Goal: Task Accomplishment & Management: Use online tool/utility

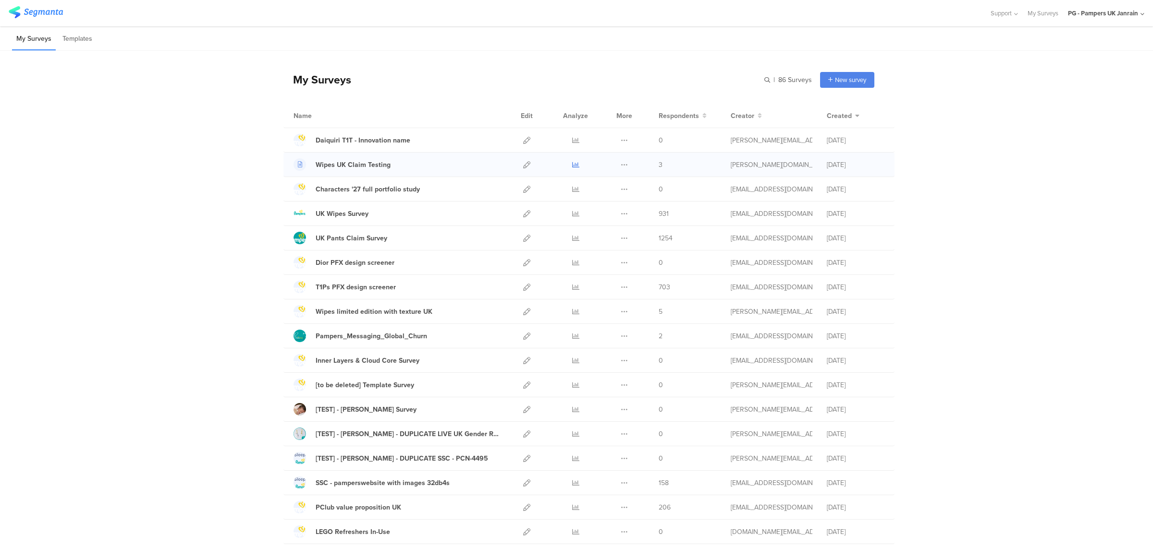
click at [572, 163] on icon at bounding box center [575, 164] width 7 height 7
click at [572, 215] on icon at bounding box center [575, 213] width 7 height 7
click at [517, 165] on div at bounding box center [526, 165] width 21 height 24
click at [523, 168] on icon at bounding box center [526, 164] width 7 height 7
click at [572, 164] on icon at bounding box center [575, 164] width 7 height 7
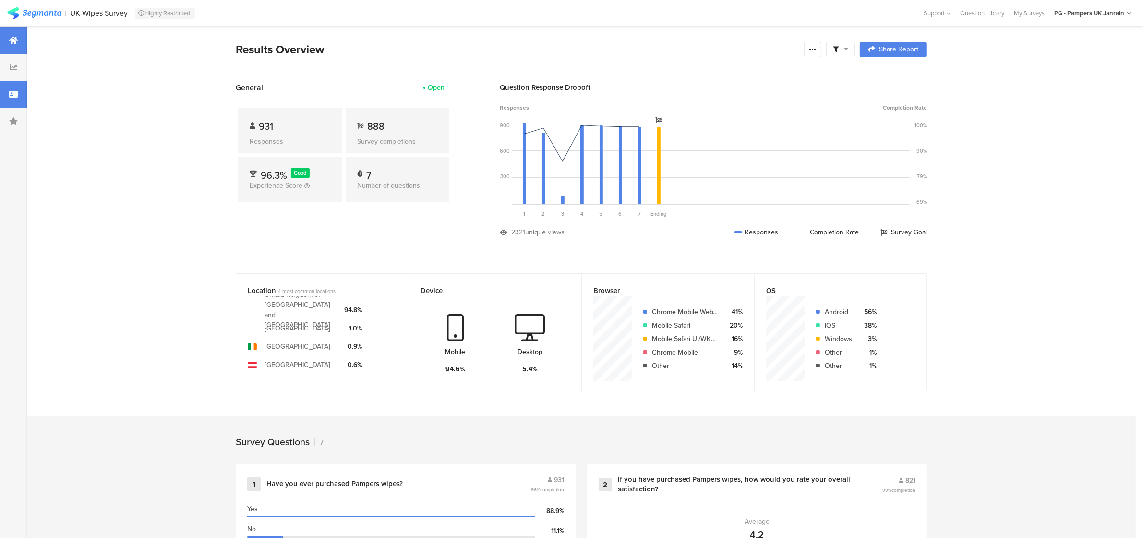
click at [17, 90] on icon at bounding box center [13, 94] width 9 height 8
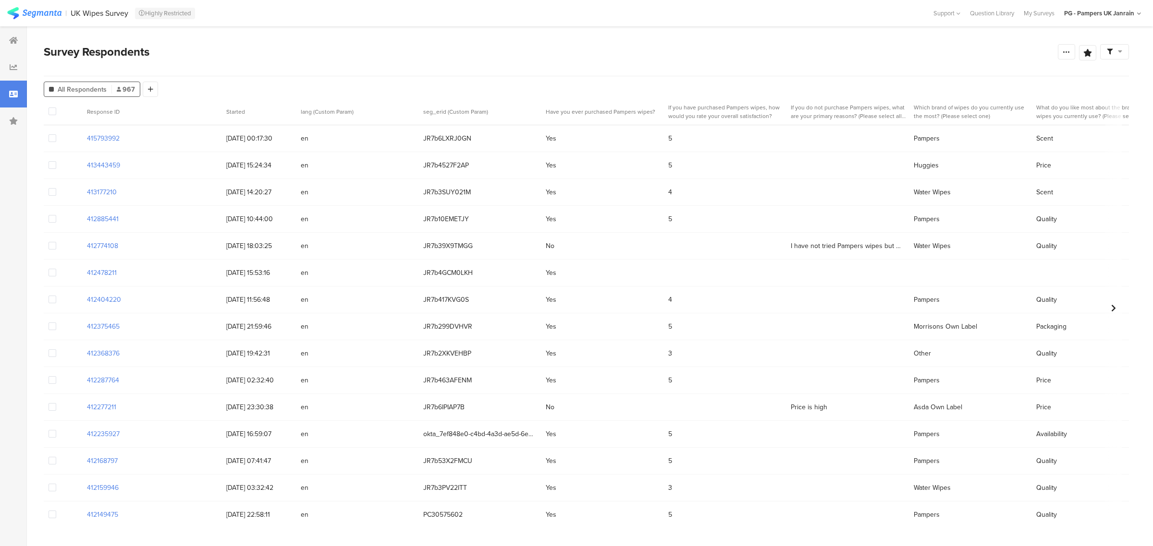
click at [287, 42] on section "Survey Respondents Confidence Level 95 % Preview survey Edit survey Export Resu…" at bounding box center [586, 286] width 1118 height 520
click at [17, 68] on div at bounding box center [13, 67] width 27 height 27
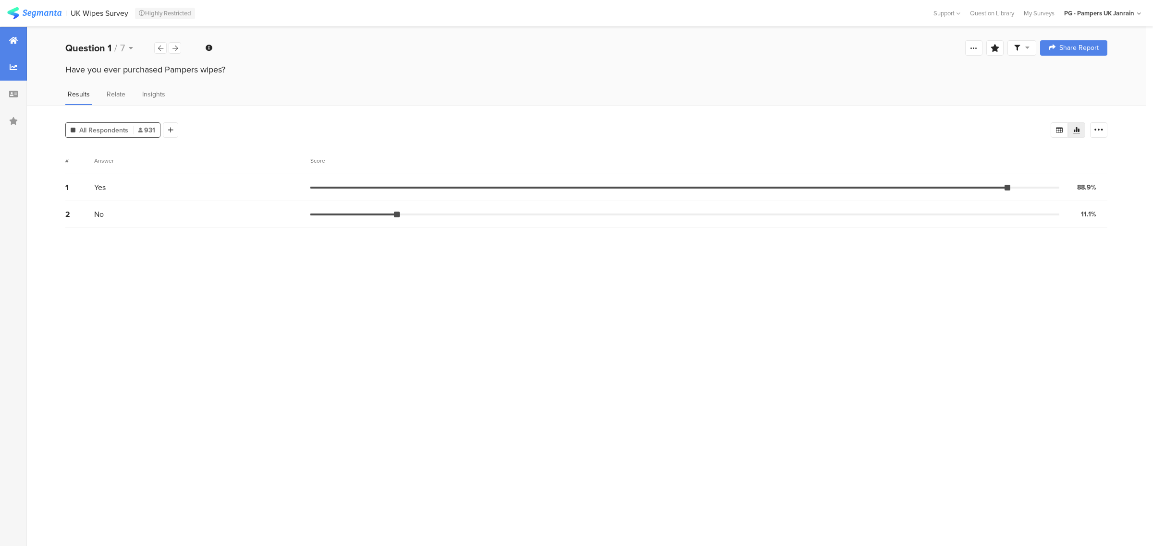
click at [3, 44] on div at bounding box center [13, 40] width 27 height 27
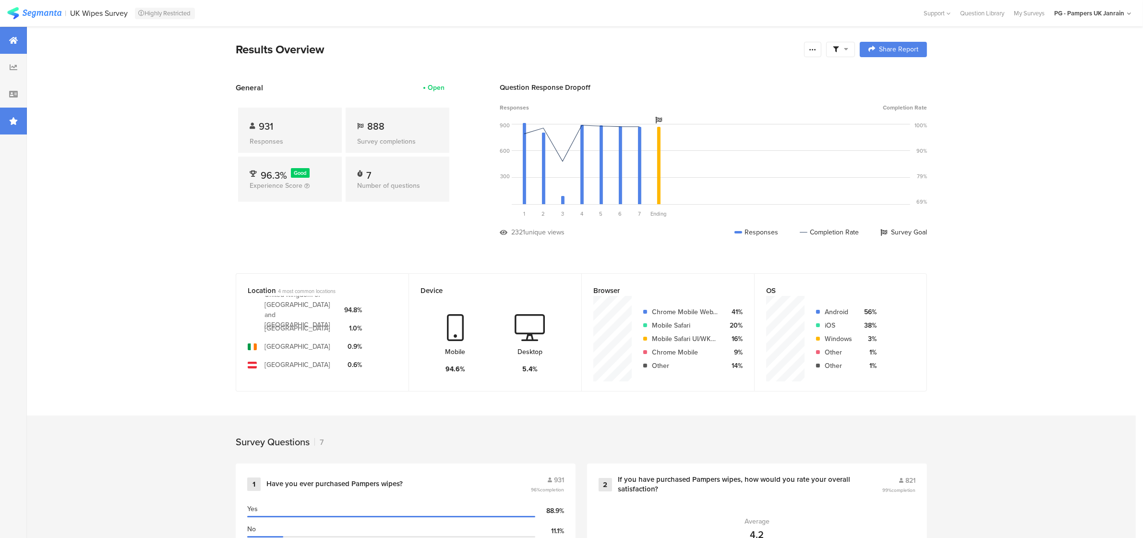
click at [12, 121] on icon at bounding box center [13, 121] width 9 height 8
click at [13, 88] on div at bounding box center [13, 94] width 27 height 27
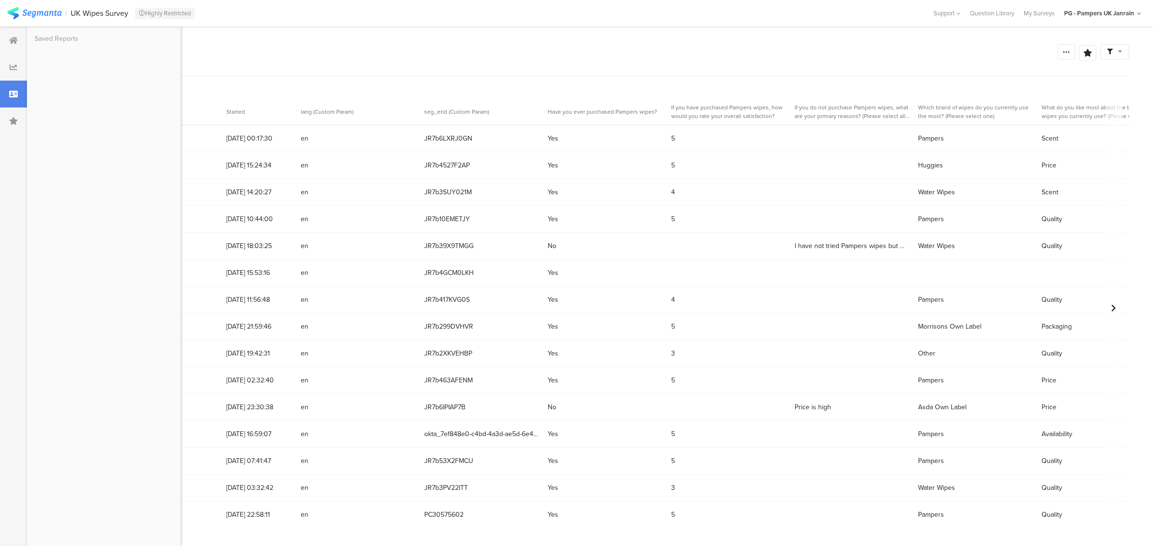
click at [694, 64] on div "Survey Respondents Confidence Level 95 % Preview survey Edit survey Export Resu…" at bounding box center [586, 59] width 1085 height 33
click at [10, 70] on icon at bounding box center [14, 67] width 8 height 8
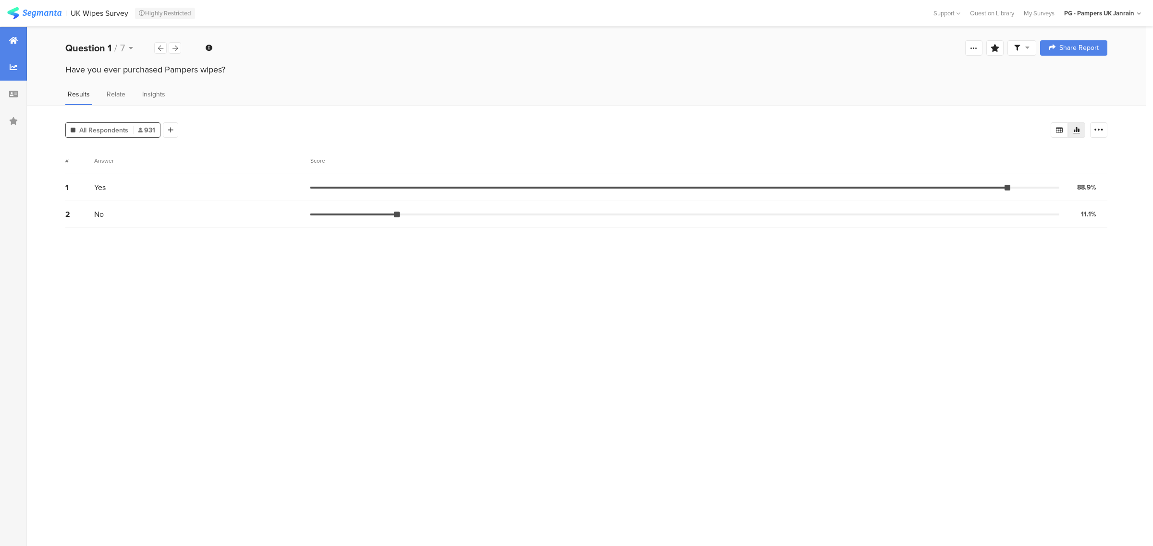
click at [7, 36] on div at bounding box center [13, 40] width 27 height 27
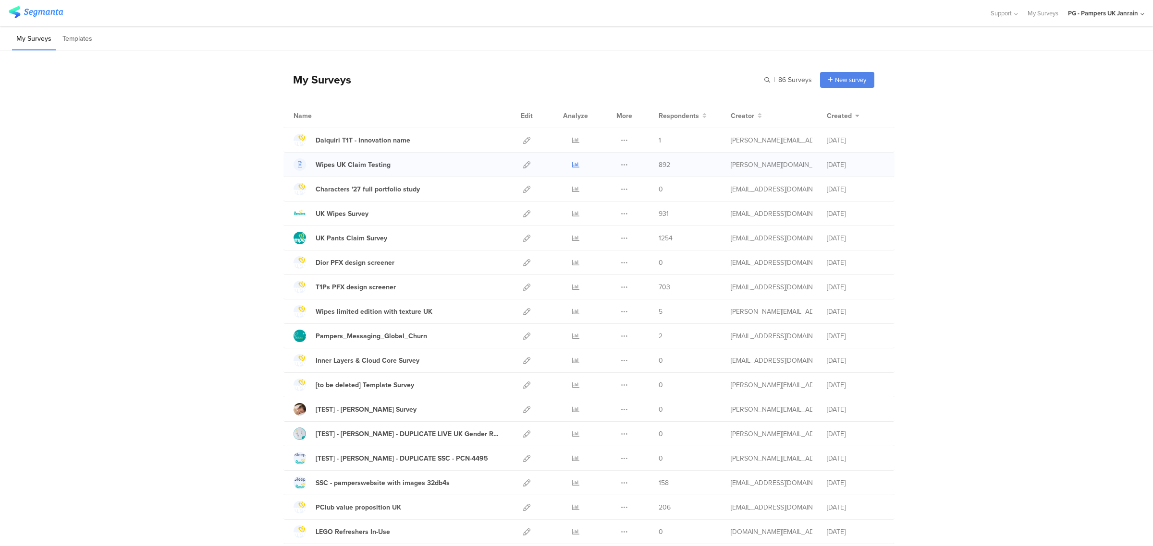
click at [572, 166] on icon at bounding box center [575, 164] width 7 height 7
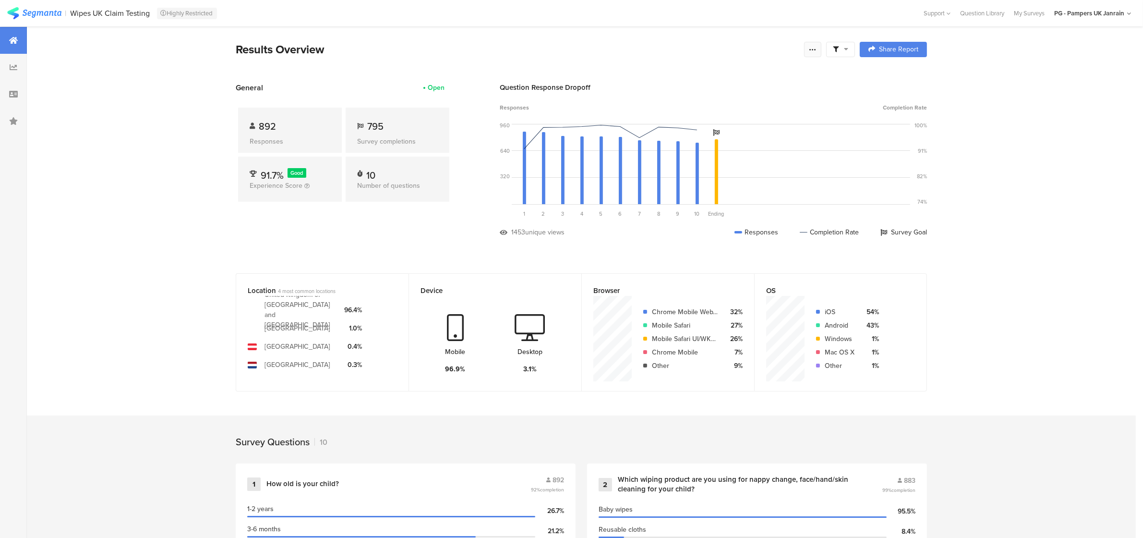
click at [817, 51] on icon at bounding box center [813, 50] width 8 height 8
click at [739, 141] on section "Export Results" at bounding box center [748, 146] width 154 height 21
click at [817, 46] on icon at bounding box center [813, 50] width 8 height 8
click at [726, 145] on span "Export Results" at bounding box center [713, 146] width 43 height 10
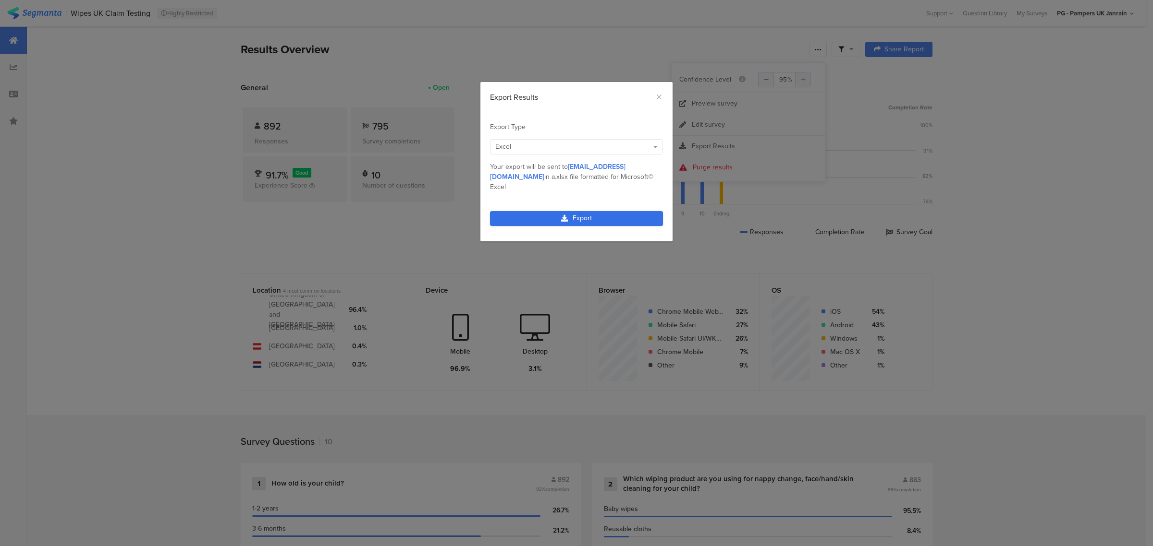
click at [611, 211] on link "Export" at bounding box center [576, 218] width 173 height 15
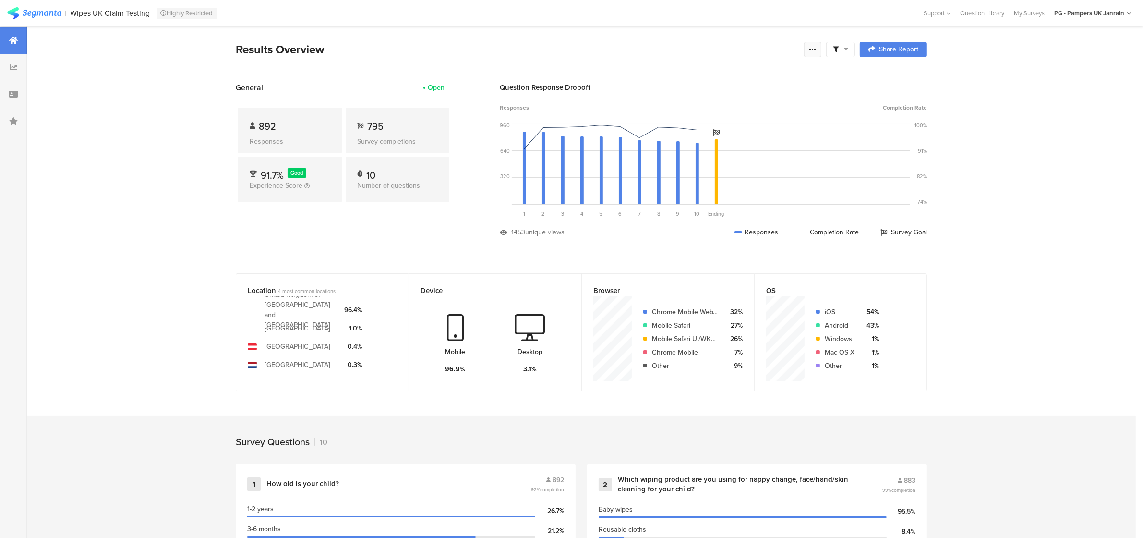
click at [822, 49] on div at bounding box center [812, 49] width 17 height 15
click at [719, 145] on span "Export Results" at bounding box center [713, 146] width 43 height 10
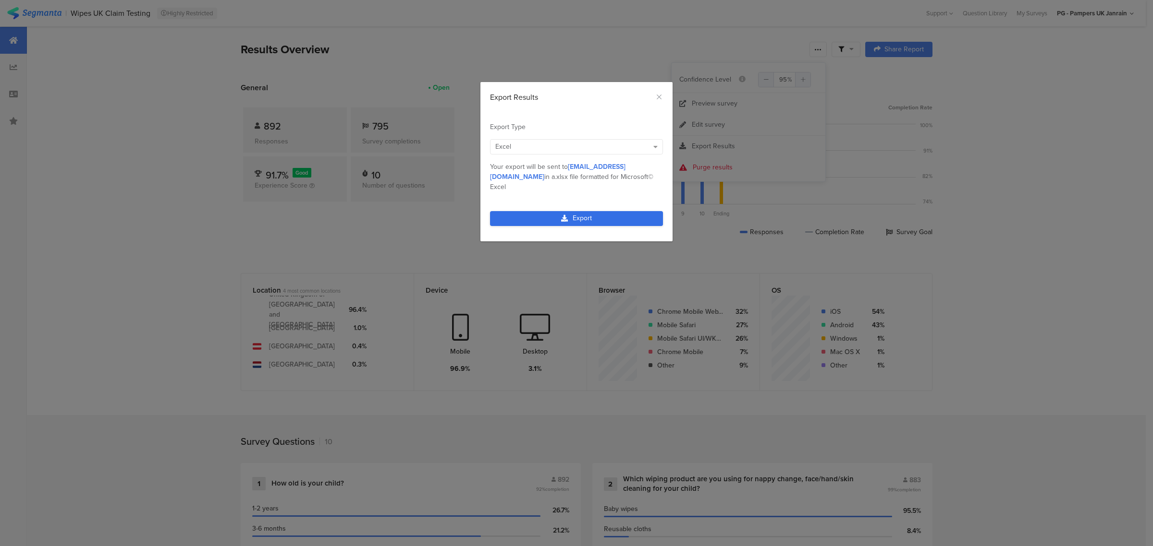
click at [575, 211] on link "Export" at bounding box center [576, 218] width 173 height 15
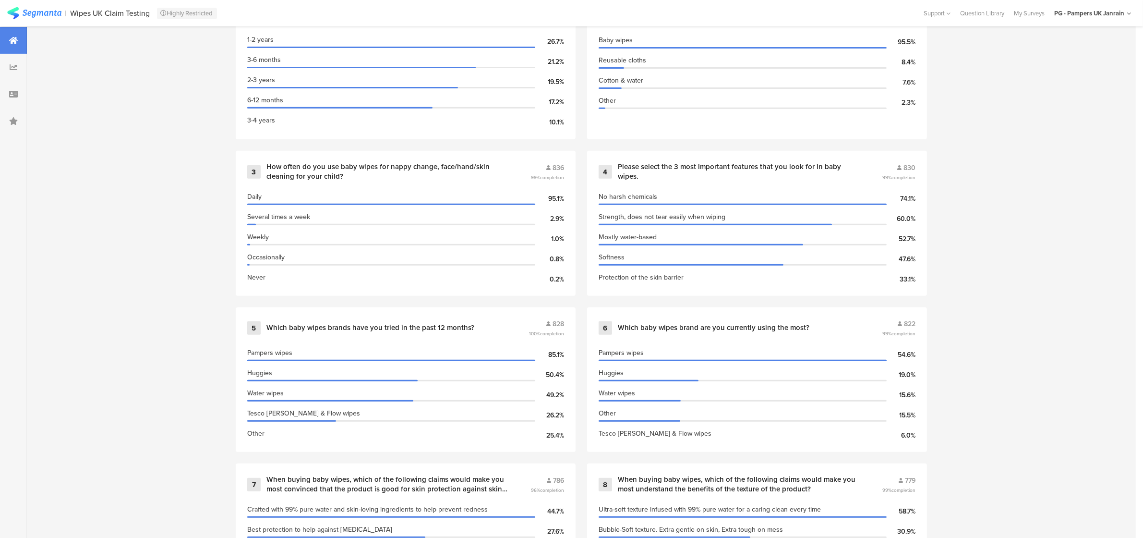
scroll to position [715, 0]
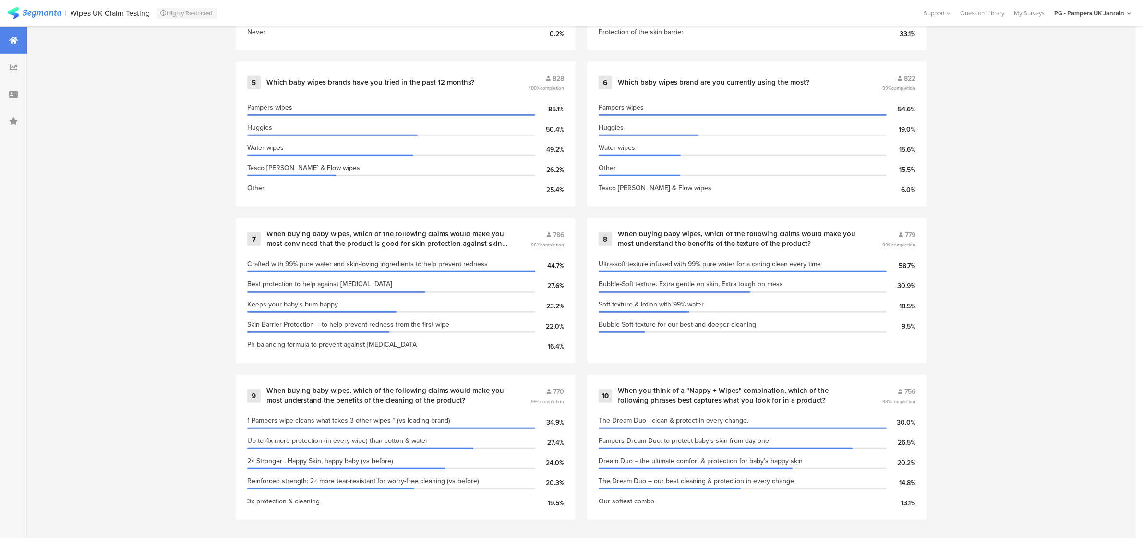
click at [194, 246] on div "Survey Questions 10 1 How old is your child? 892 92% completion 1-2 years 26.7%…" at bounding box center [581, 121] width 1109 height 840
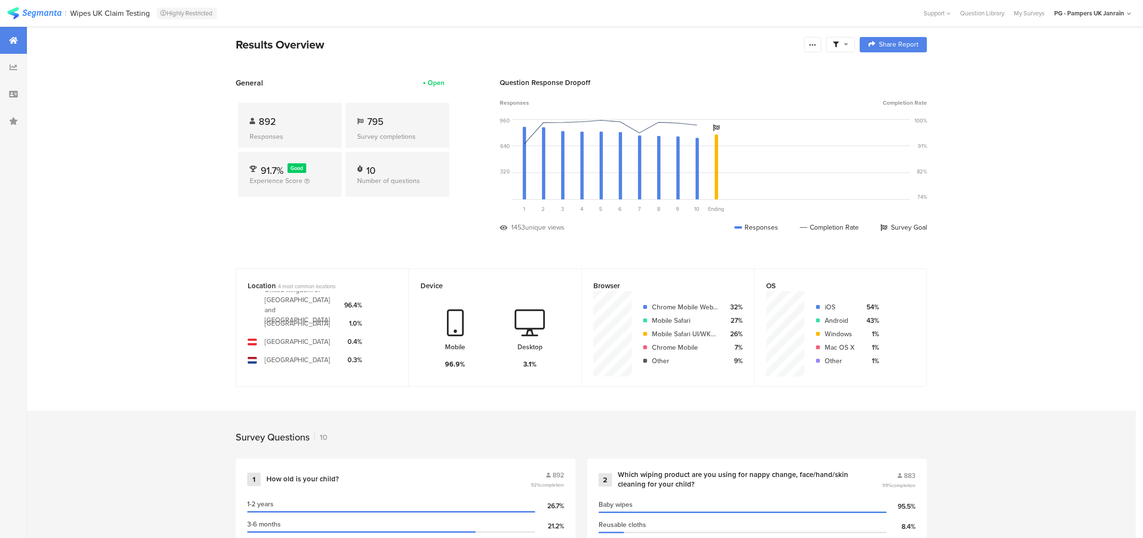
scroll to position [0, 0]
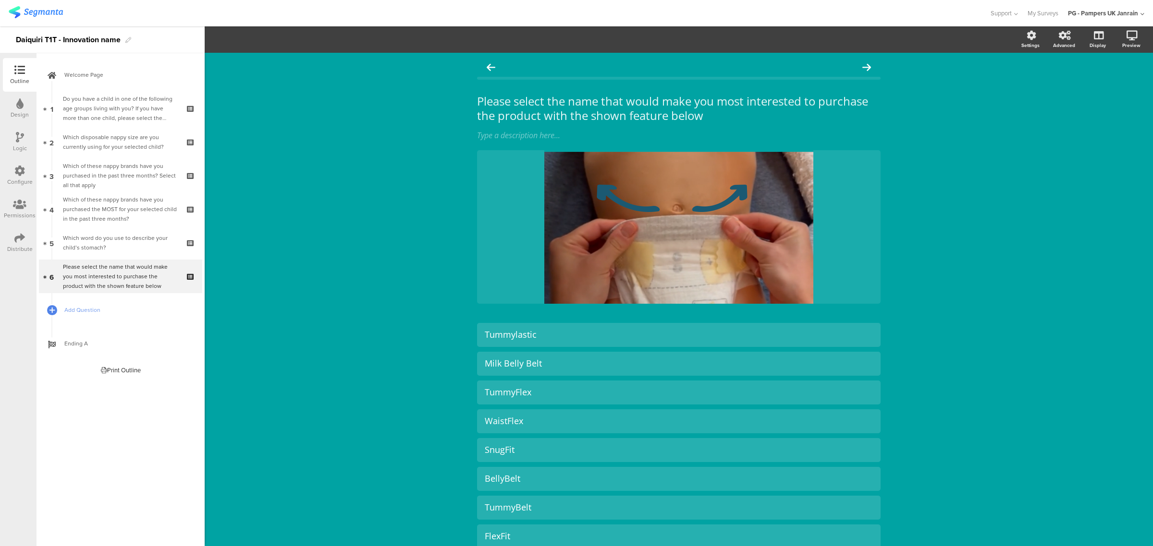
click at [17, 178] on div "Configure" at bounding box center [19, 182] width 25 height 9
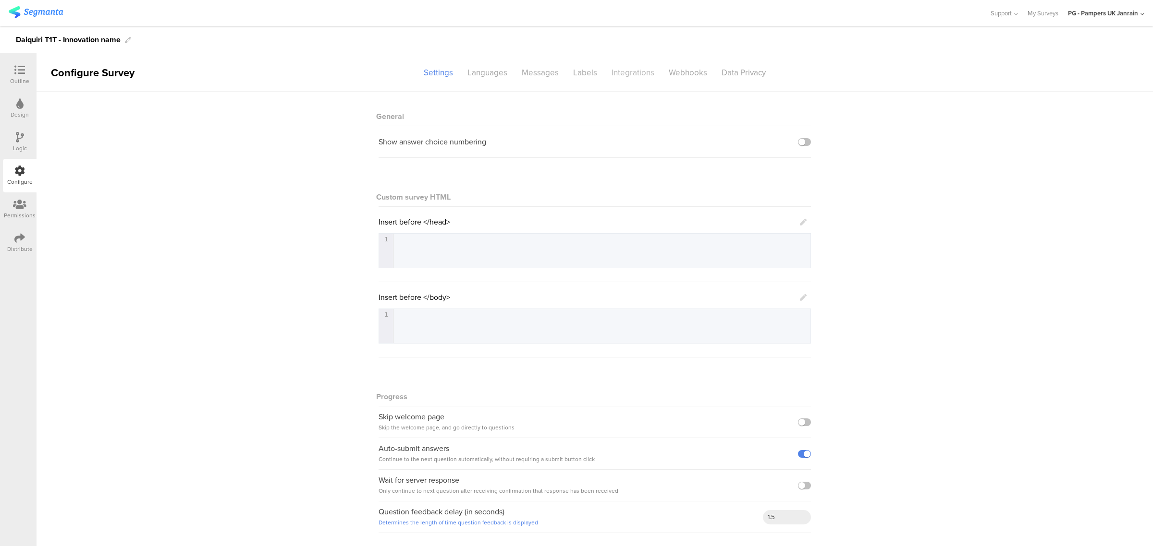
click at [625, 72] on div "Integrations" at bounding box center [632, 72] width 57 height 17
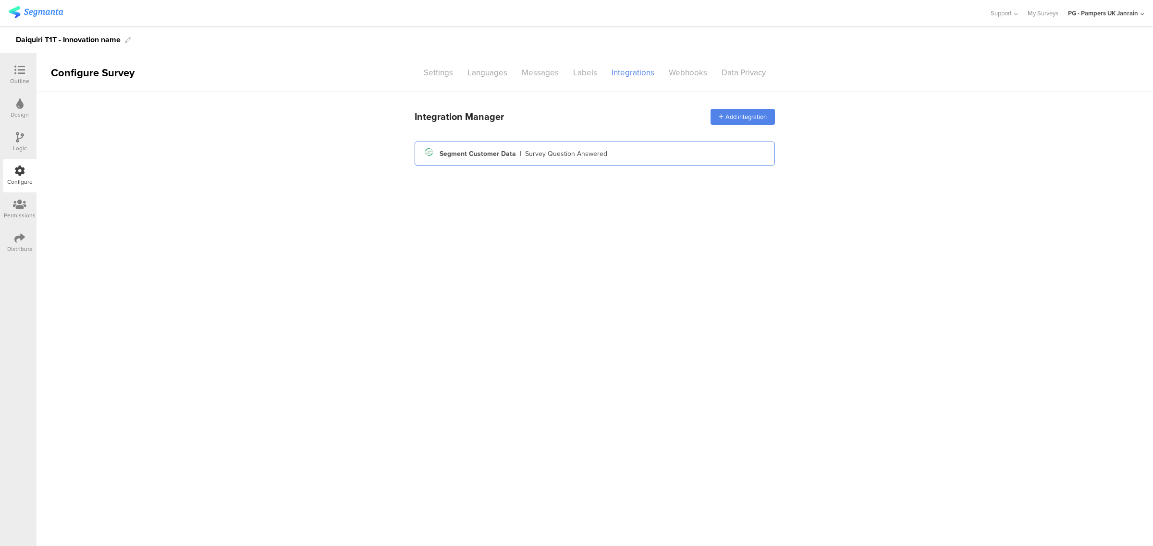
click at [525, 152] on div "Survey Question Answered" at bounding box center [566, 154] width 82 height 10
